Goal: Use online tool/utility: Utilize a website feature to perform a specific function

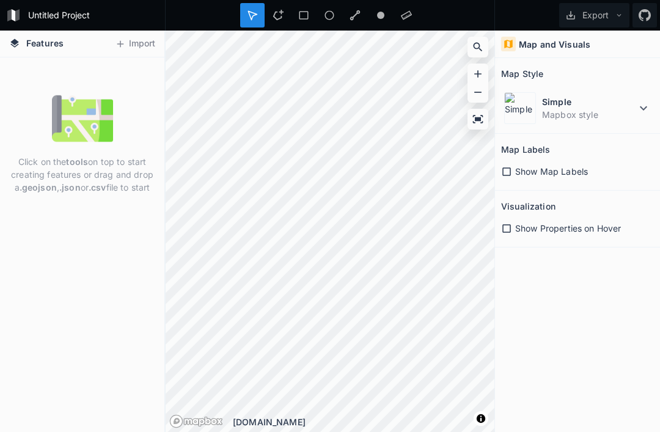
click at [120, 38] on icon at bounding box center [120, 43] width 11 height 11
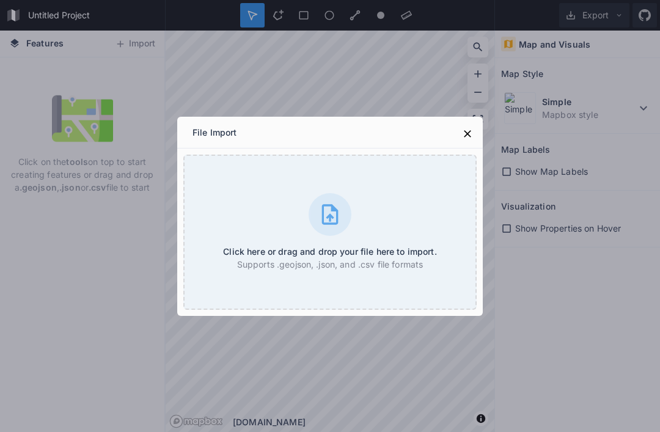
click at [245, 210] on div "Click here or drag and drop your file here to import. Supports .geojson, .json,…" at bounding box center [329, 232] width 293 height 155
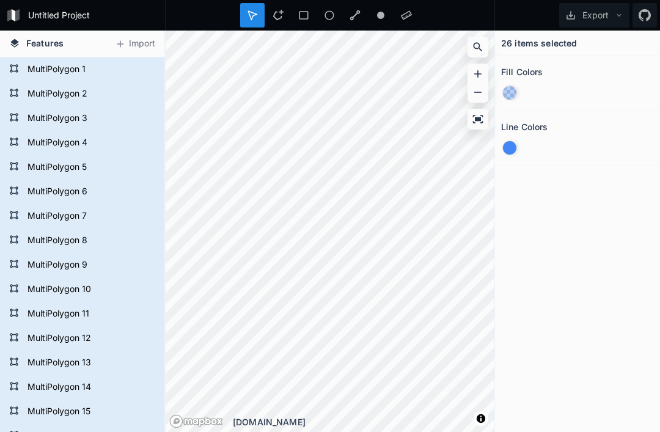
click at [0, 0] on div at bounding box center [0, 0] width 0 height 0
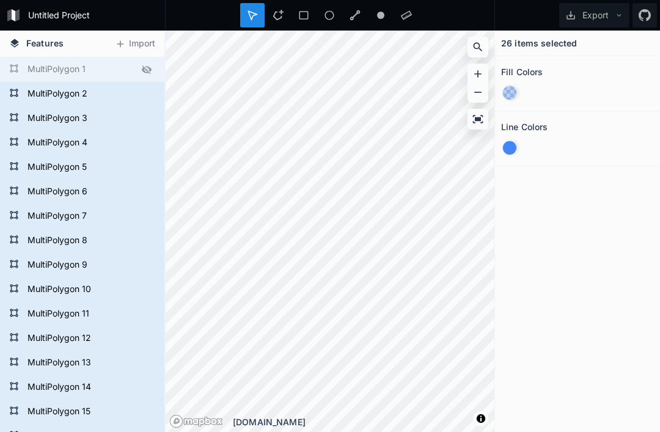
click at [143, 68] on icon at bounding box center [147, 69] width 10 height 9
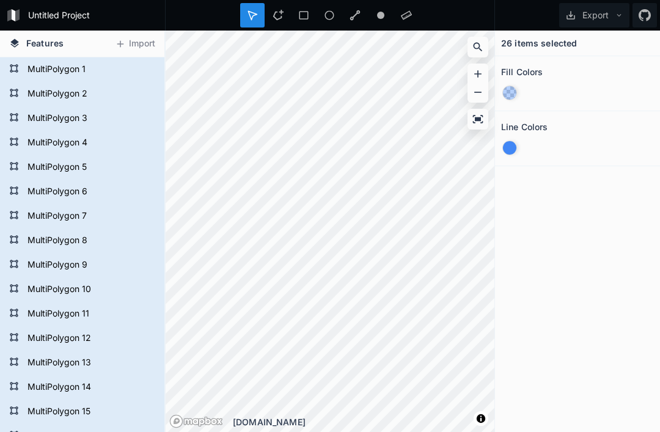
click at [514, 152] on div at bounding box center [509, 147] width 13 height 13
click at [90, 80] on div "MultiPolygon 1" at bounding box center [82, 69] width 164 height 24
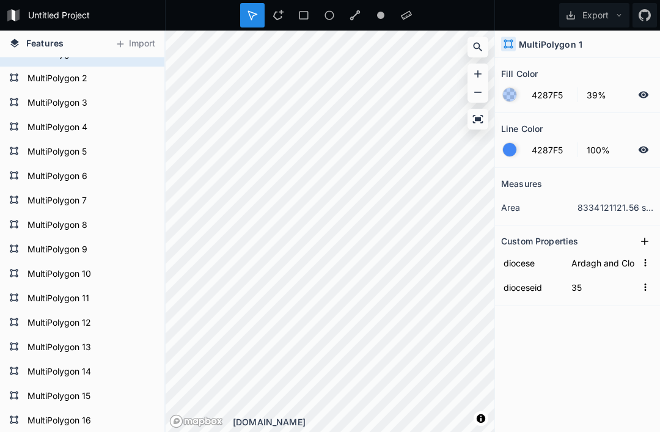
scroll to position [21, 0]
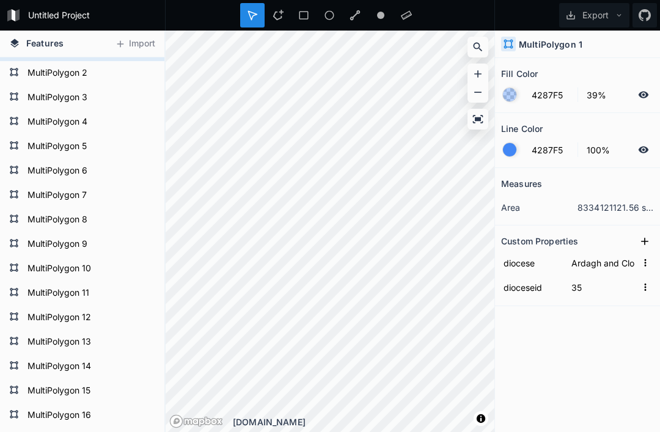
click at [0, 0] on div at bounding box center [0, 0] width 0 height 0
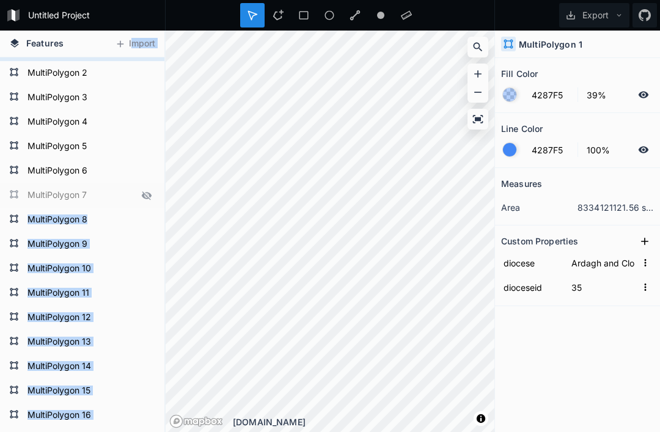
click at [145, 192] on icon at bounding box center [146, 195] width 11 height 11
click at [0, 0] on icon at bounding box center [0, 0] width 0 height 0
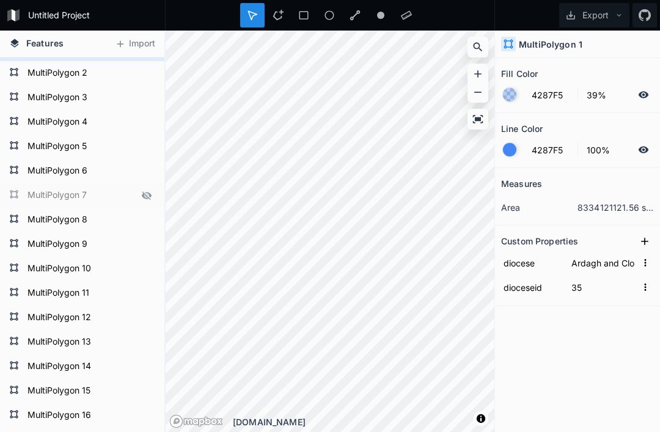
click at [0, 0] on icon at bounding box center [0, 0] width 0 height 0
click at [142, 191] on icon at bounding box center [146, 195] width 11 height 11
click at [148, 173] on icon at bounding box center [147, 171] width 10 height 9
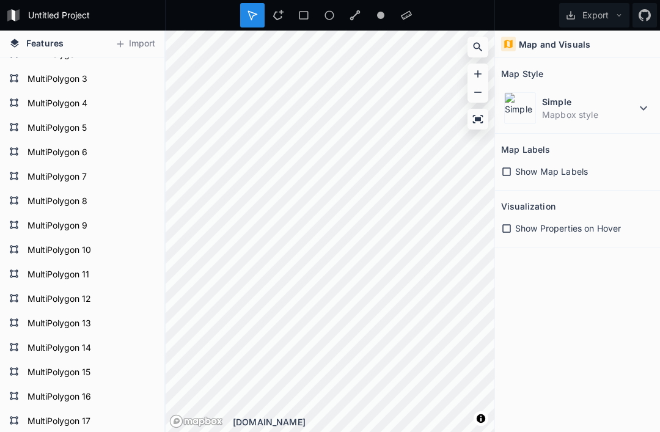
scroll to position [42, 0]
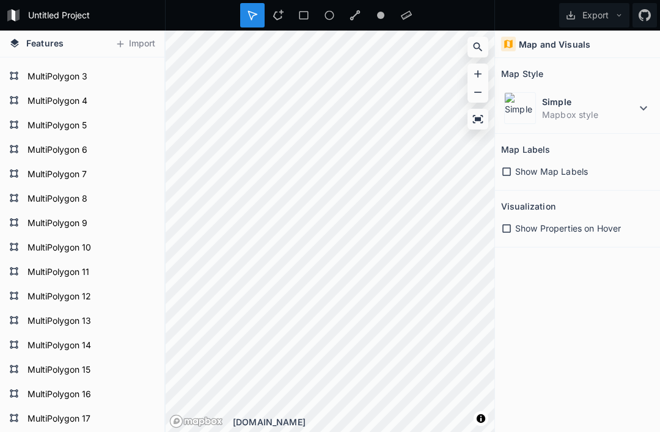
click at [35, 46] on span "Features" at bounding box center [44, 43] width 37 height 13
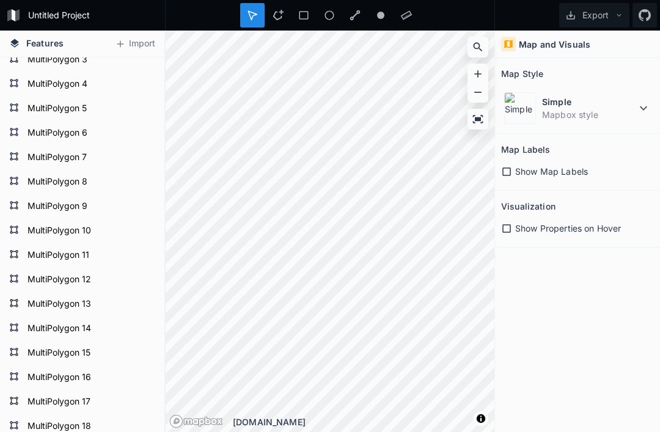
scroll to position [71, 0]
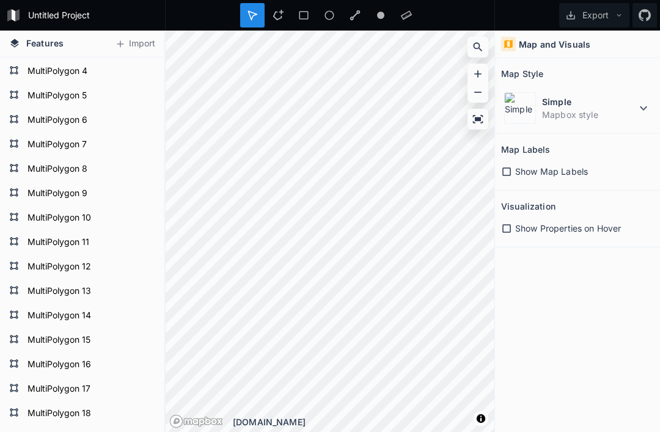
click at [506, 228] on icon at bounding box center [506, 228] width 11 height 11
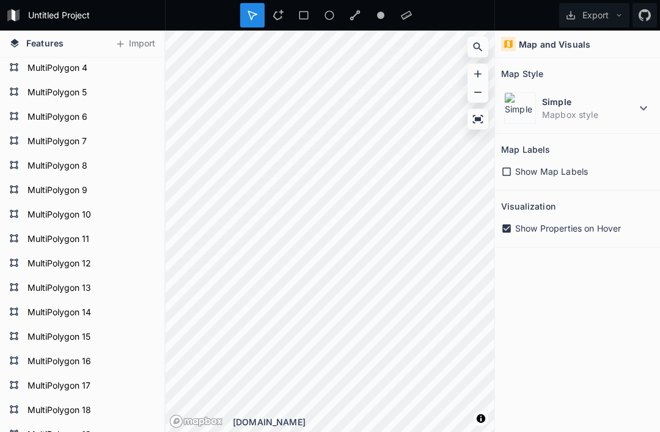
click at [504, 230] on icon at bounding box center [506, 228] width 9 height 9
click at [638, 105] on icon at bounding box center [643, 108] width 15 height 15
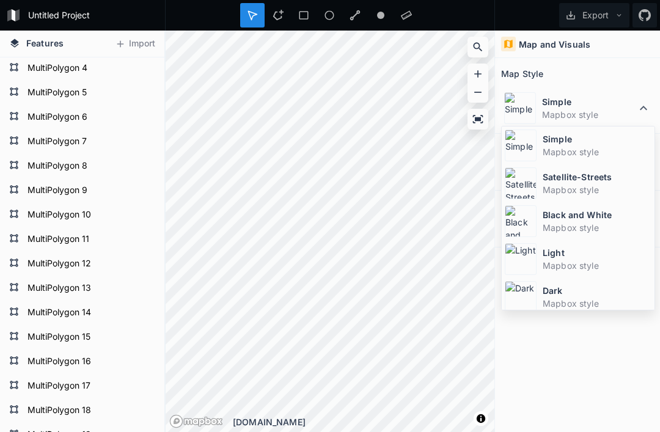
click at [635, 106] on dt "Simple" at bounding box center [589, 101] width 94 height 13
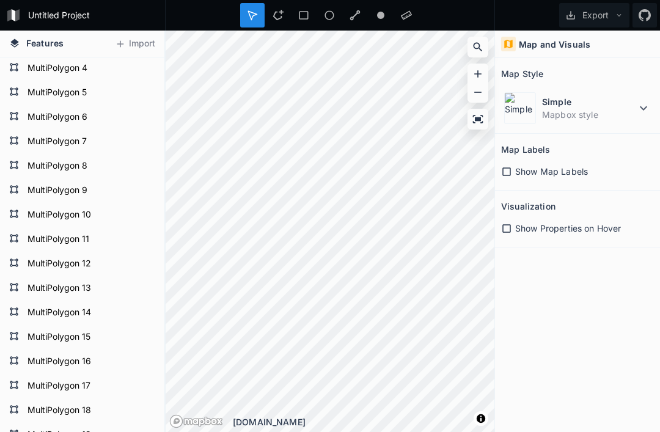
click at [484, 122] on div at bounding box center [477, 119] width 18 height 18
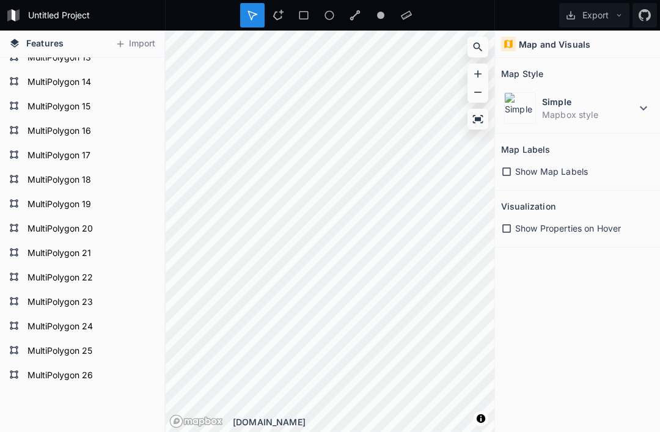
click at [49, 371] on form "MultiPolygon 26" at bounding box center [89, 375] width 131 height 18
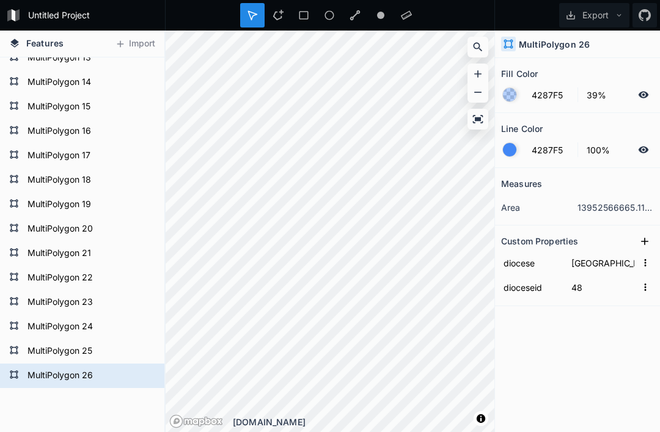
click at [24, 349] on form "MultiPolygon 25" at bounding box center [89, 351] width 131 height 18
type input "Tuam"
type input "58"
